Goal: Task Accomplishment & Management: Use online tool/utility

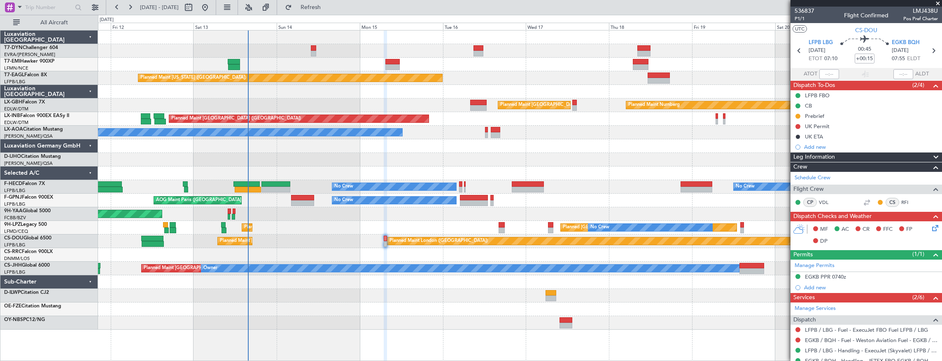
scroll to position [56, 0]
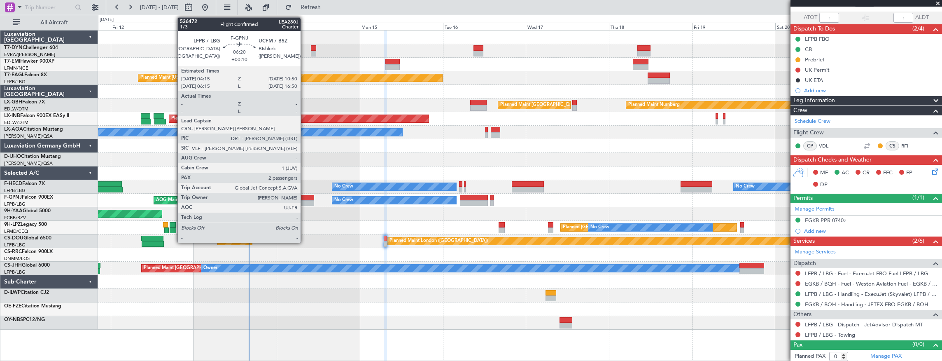
click at [305, 199] on div at bounding box center [302, 198] width 23 height 6
type input "+00:10"
type input "2"
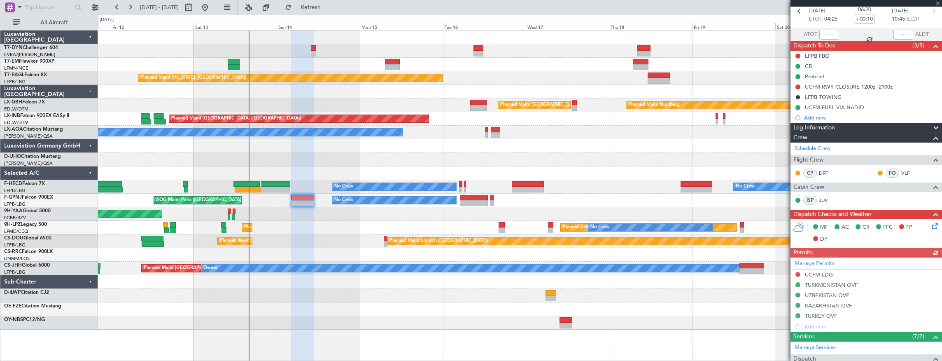
scroll to position [55, 0]
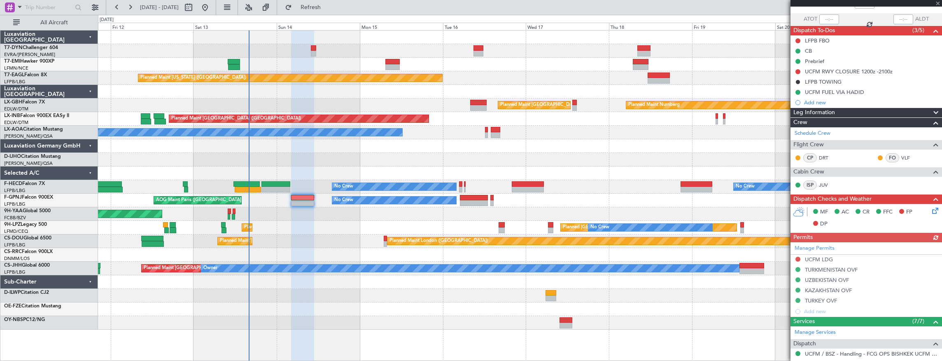
click at [931, 211] on icon at bounding box center [934, 209] width 7 height 7
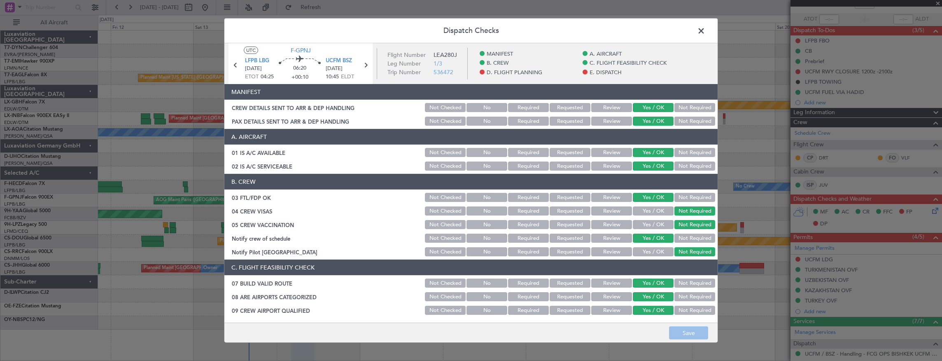
click at [603, 107] on button "Review" at bounding box center [612, 107] width 41 height 9
click at [609, 119] on button "Review" at bounding box center [612, 121] width 41 height 9
click at [700, 336] on button "Save" at bounding box center [688, 332] width 39 height 13
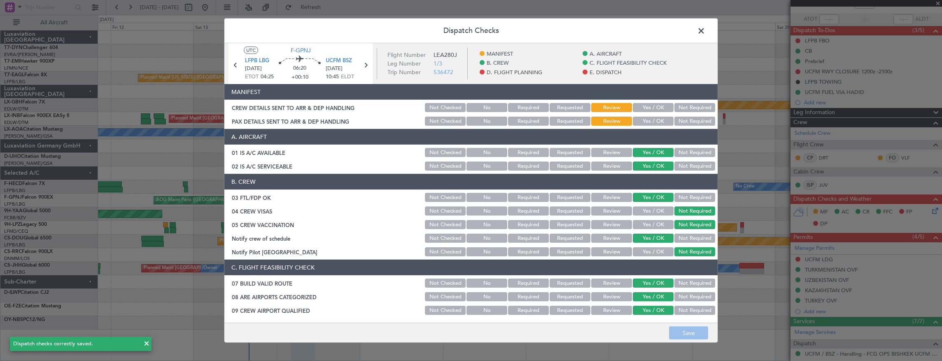
click at [706, 28] on span at bounding box center [706, 33] width 0 height 16
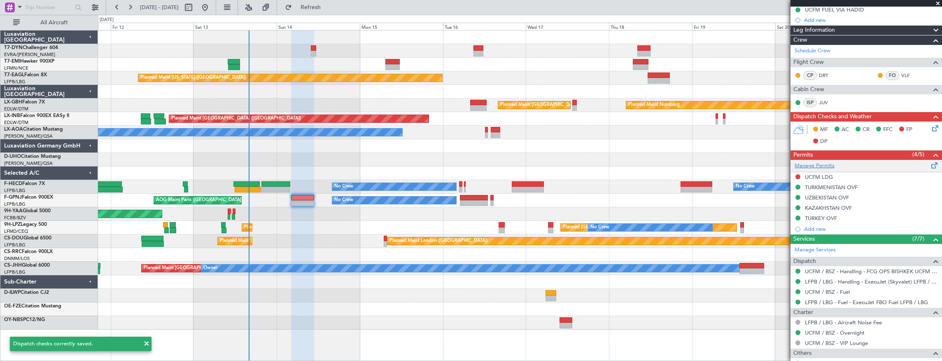
scroll to position [244, 0]
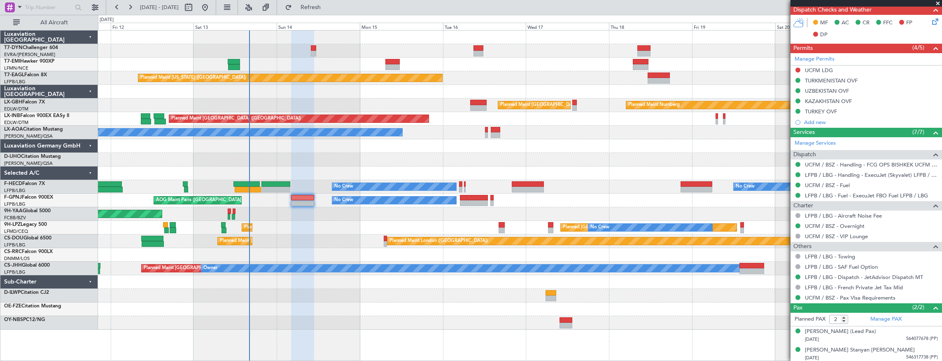
click at [260, 49] on div at bounding box center [520, 51] width 844 height 14
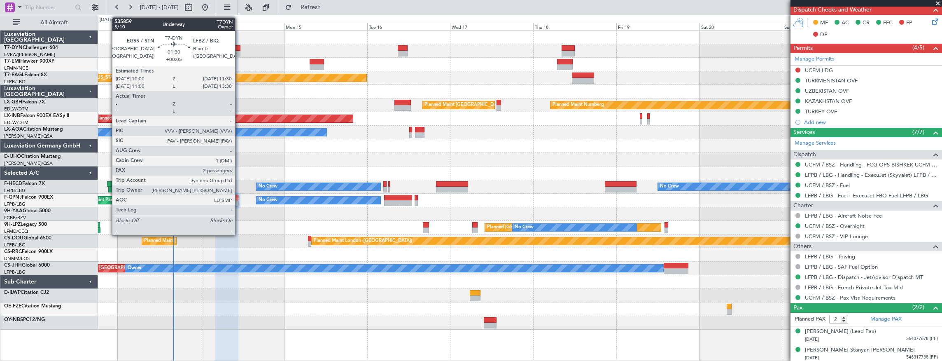
click at [239, 48] on div at bounding box center [237, 48] width 5 height 6
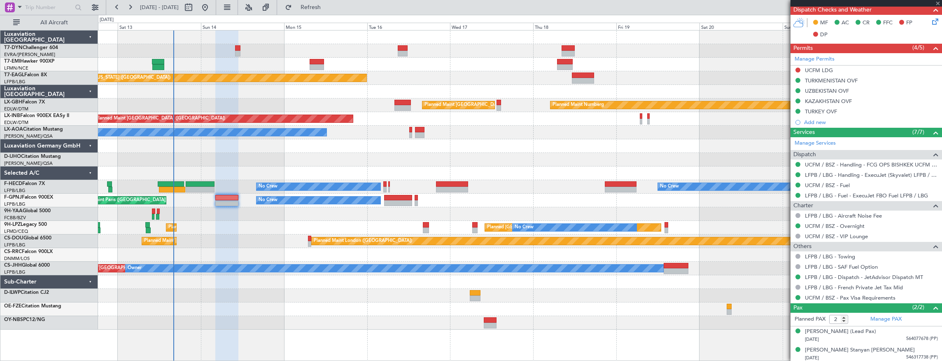
type input "+00:05"
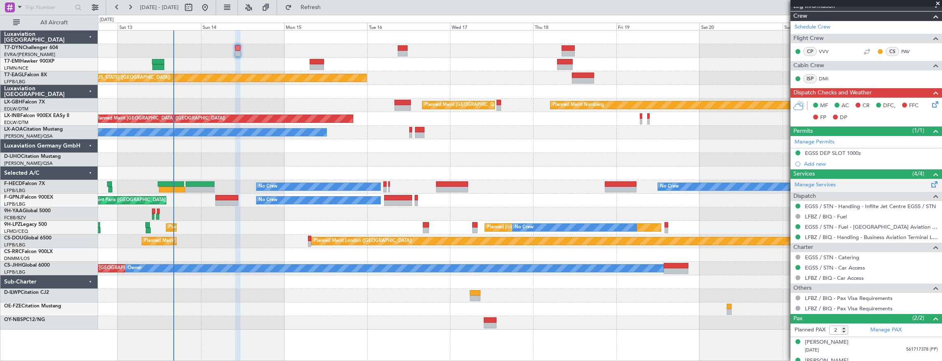
scroll to position [203, 0]
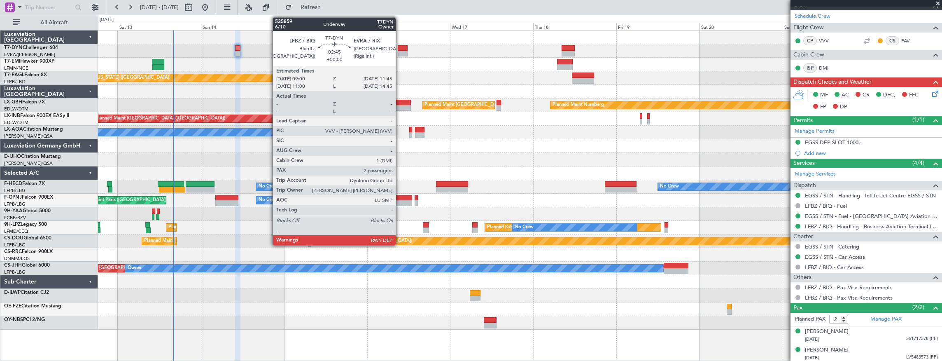
click at [400, 47] on div at bounding box center [403, 48] width 10 height 6
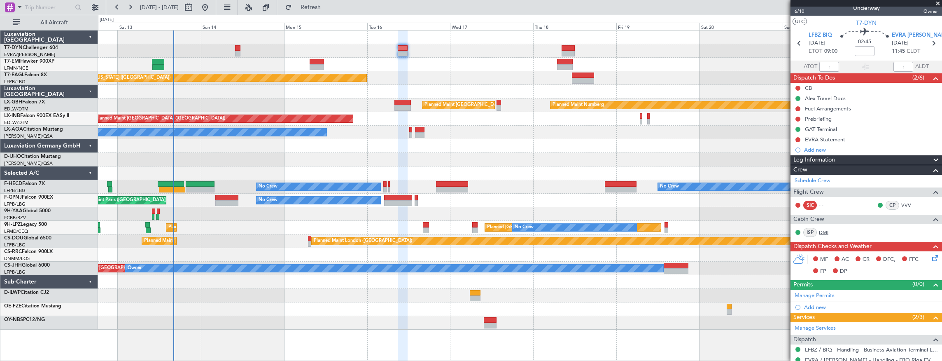
scroll to position [0, 0]
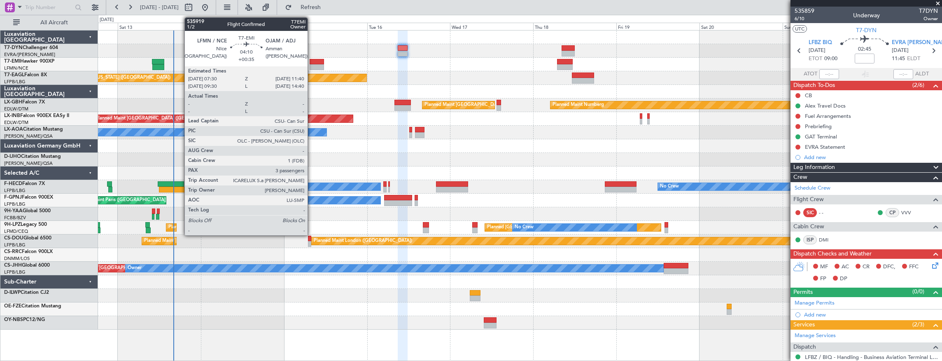
click at [312, 65] on div at bounding box center [317, 67] width 15 height 6
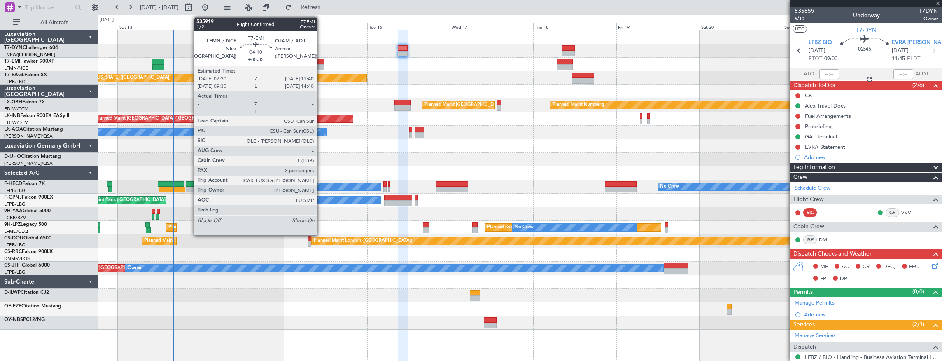
type input "+00:35"
type input "3"
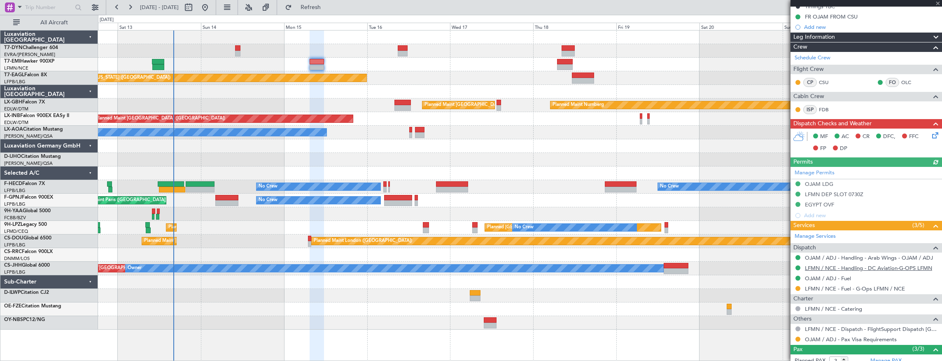
scroll to position [170, 0]
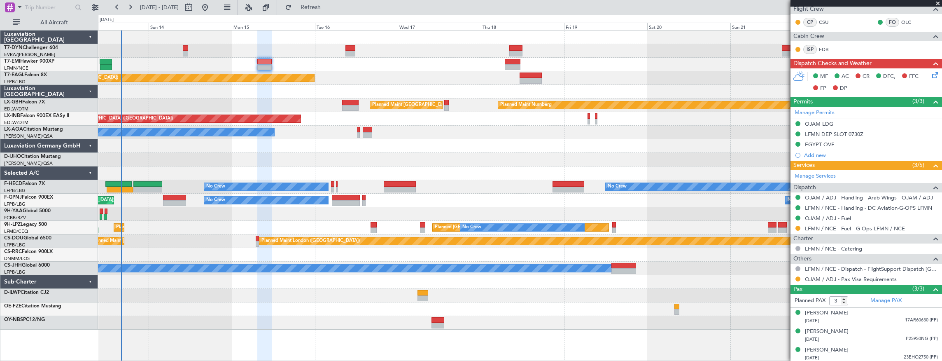
click at [363, 304] on div "Planned Maint [GEOGRAPHIC_DATA] Planned Maint [US_STATE] ([GEOGRAPHIC_DATA]) Pl…" at bounding box center [520, 179] width 844 height 299
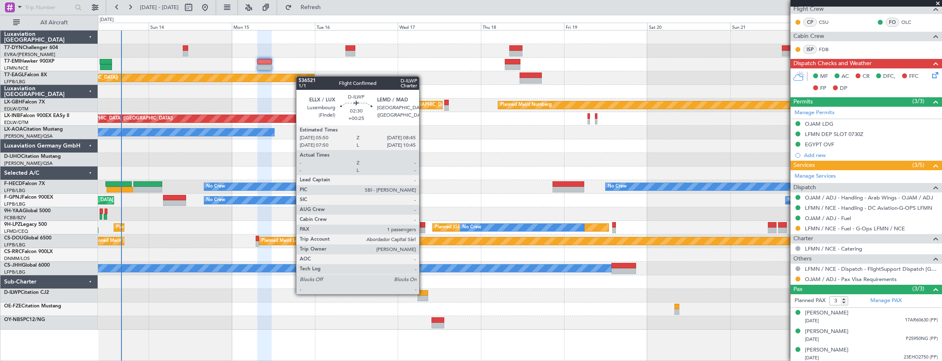
click at [423, 293] on div at bounding box center [423, 293] width 10 height 6
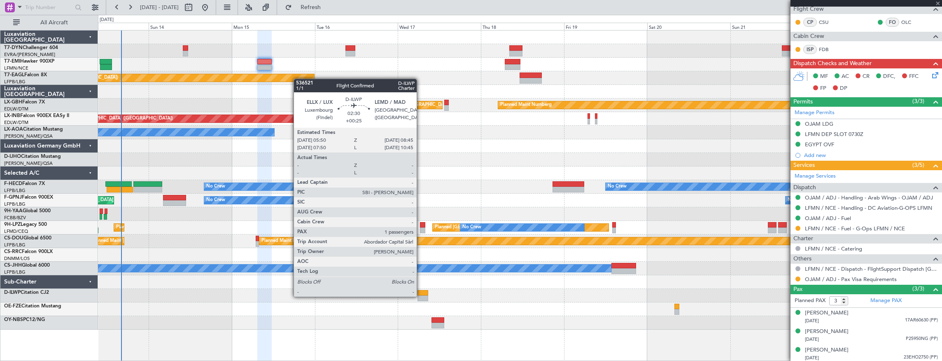
type input "+00:25"
type input "1"
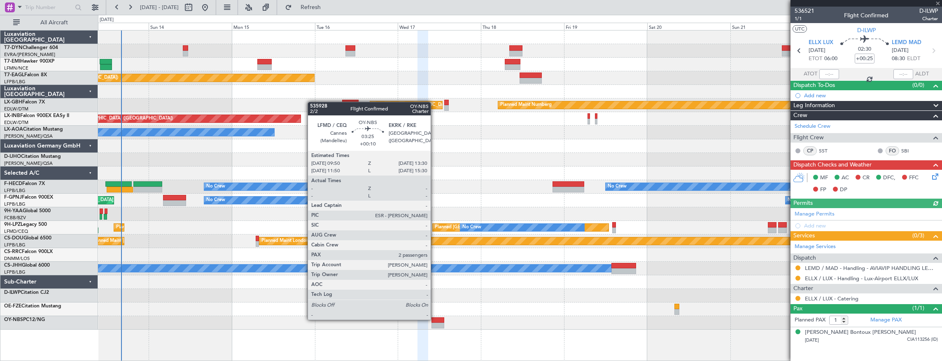
click at [435, 319] on div at bounding box center [438, 320] width 13 height 6
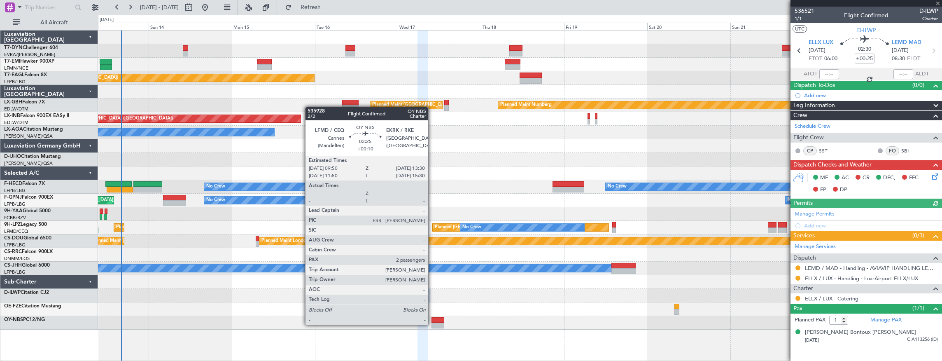
type input "+00:10"
type input "2"
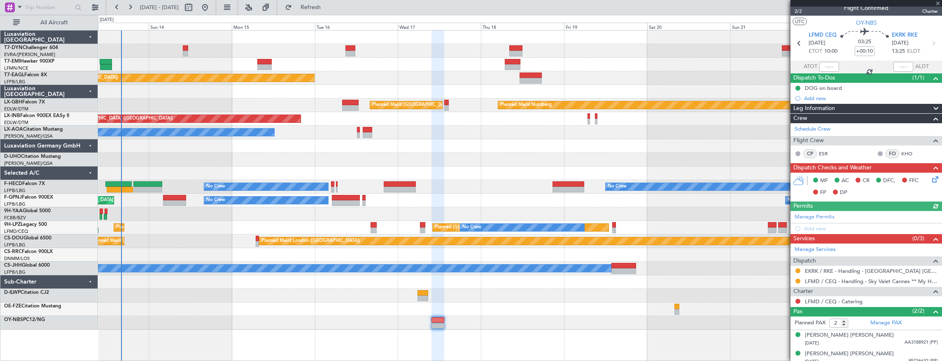
scroll to position [11, 0]
